Goal: Task Accomplishment & Management: Complete application form

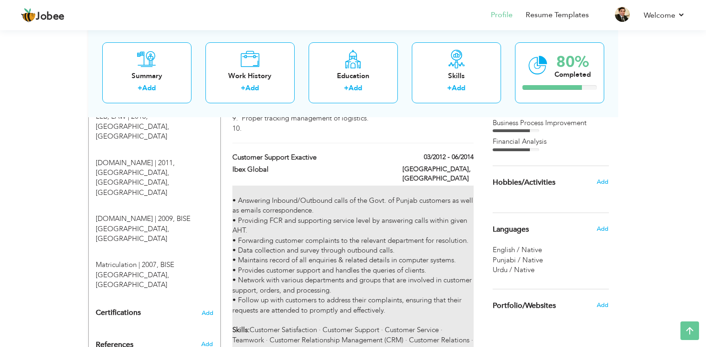
scroll to position [512, 0]
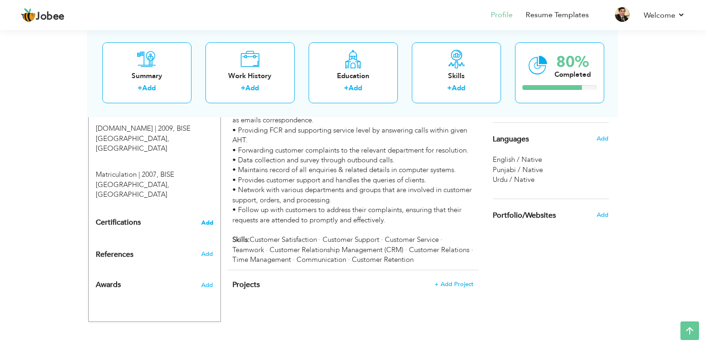
click at [207, 219] on span "Add" at bounding box center [207, 222] width 12 height 7
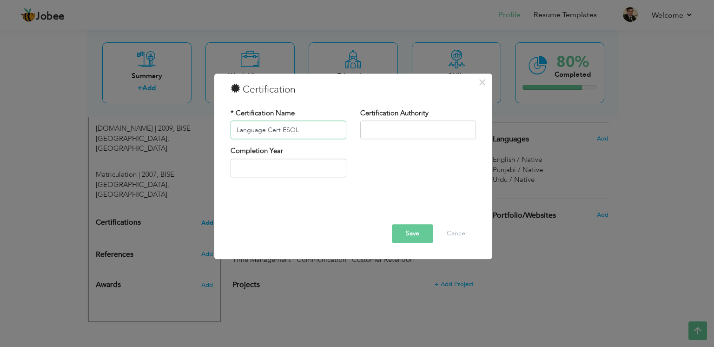
type input "Language Cert ESOL"
drag, startPoint x: 306, startPoint y: 129, endPoint x: 180, endPoint y: 116, distance: 126.6
click at [230, 121] on input "Language Cert ESOL" at bounding box center [288, 130] width 116 height 19
click at [391, 136] on input "text" at bounding box center [418, 130] width 116 height 19
paste input "Language Cert ESOL"
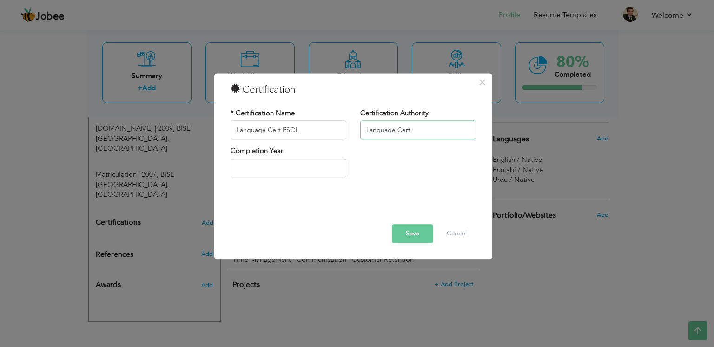
type input "Language Cert"
type input "2025"
click at [323, 166] on input "2025" at bounding box center [288, 167] width 116 height 19
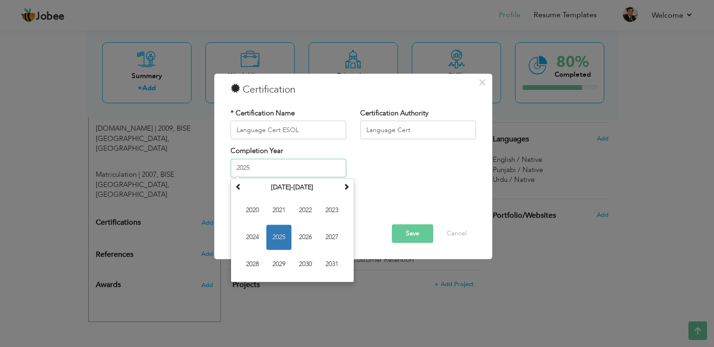
click at [281, 238] on span "2025" at bounding box center [278, 236] width 25 height 25
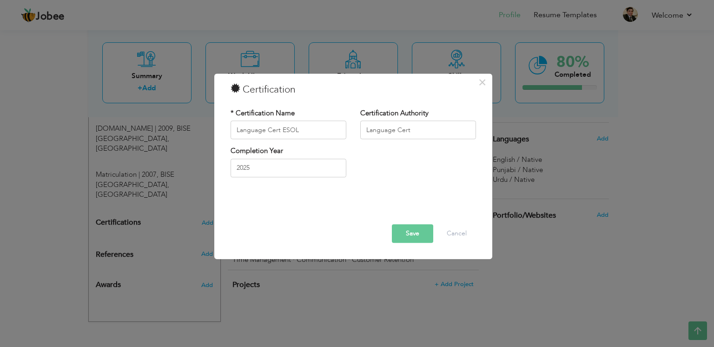
click at [415, 232] on button "Save" at bounding box center [412, 233] width 41 height 19
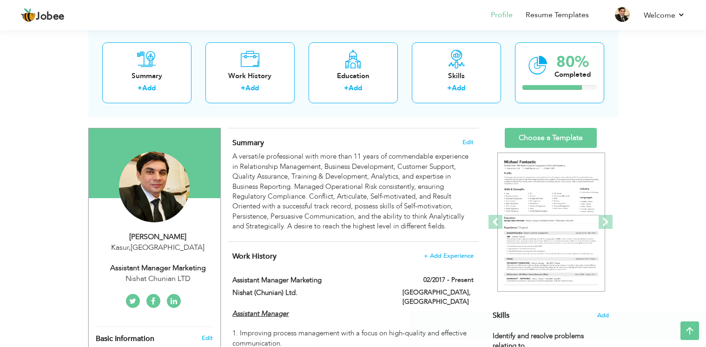
scroll to position [0, 0]
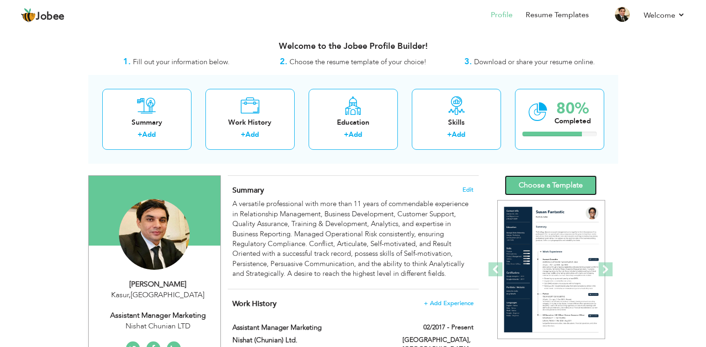
click at [573, 180] on link "Choose a Template" at bounding box center [551, 185] width 92 height 20
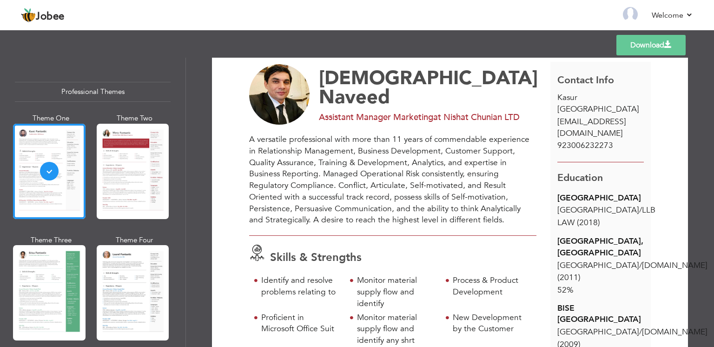
scroll to position [31, 0]
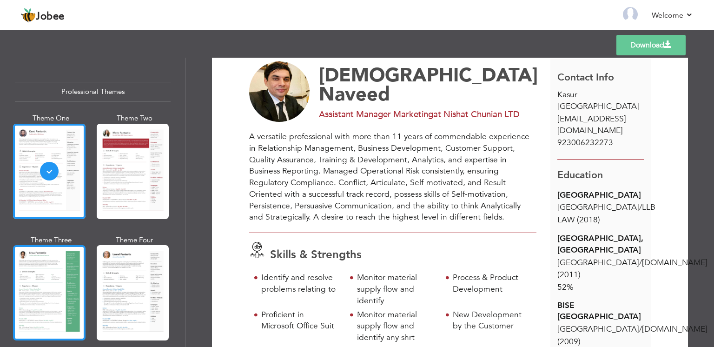
click at [37, 282] on div at bounding box center [49, 292] width 72 height 95
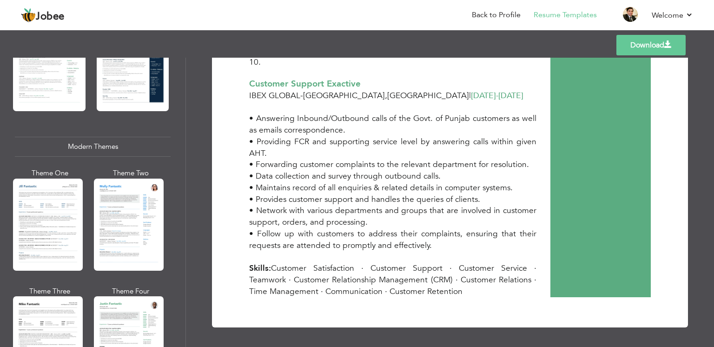
scroll to position [375, 0]
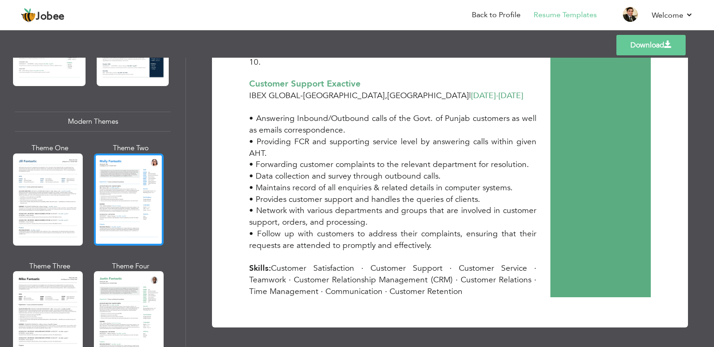
click at [125, 179] on div at bounding box center [129, 199] width 70 height 92
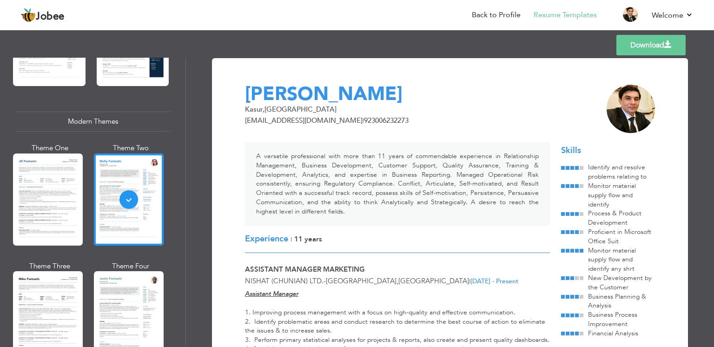
scroll to position [0, 0]
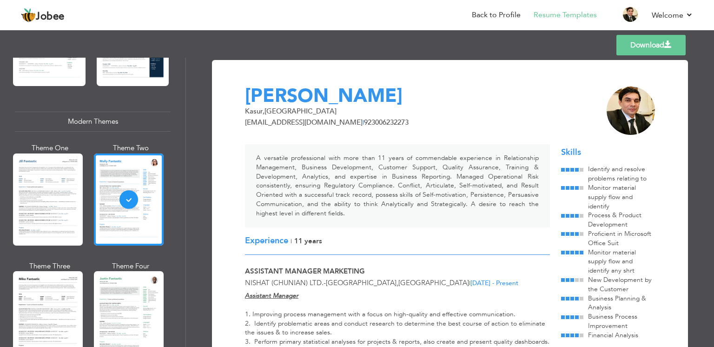
click at [628, 55] on link "Download" at bounding box center [650, 45] width 69 height 20
